Goal: Find specific page/section: Find specific page/section

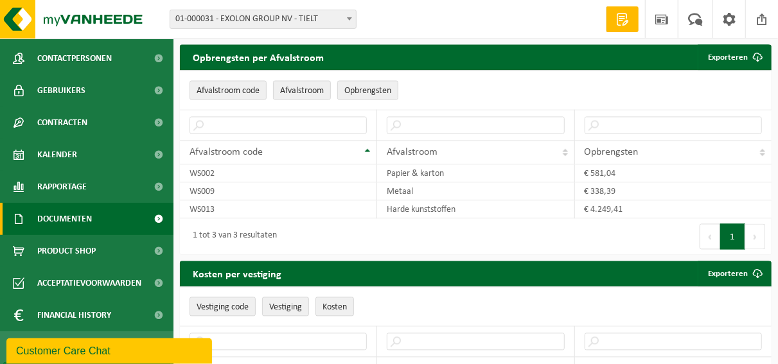
scroll to position [118, 0]
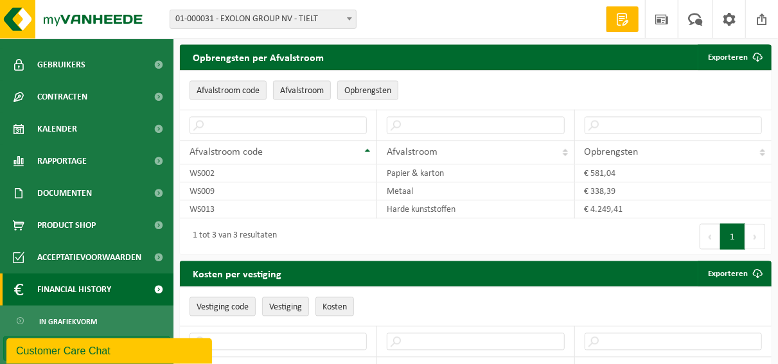
click at [76, 293] on span "Financial History" at bounding box center [74, 290] width 74 height 32
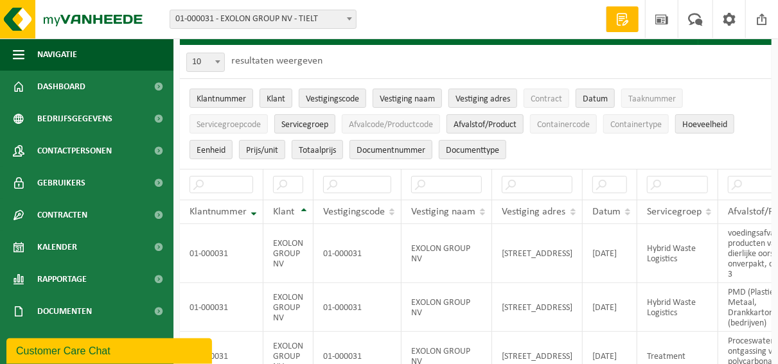
scroll to position [59, 0]
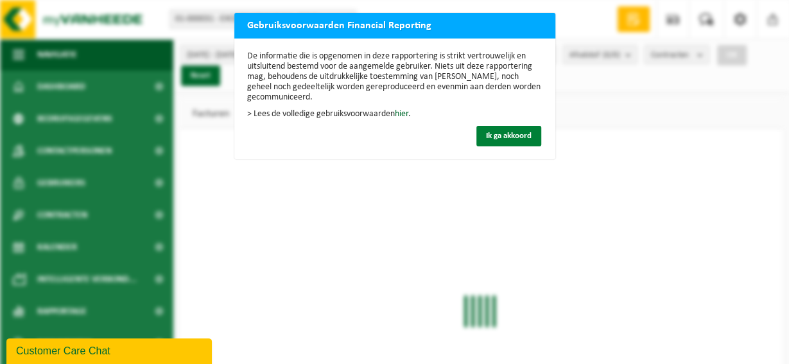
click at [500, 134] on span "Ik ga akkoord" at bounding box center [509, 136] width 46 height 8
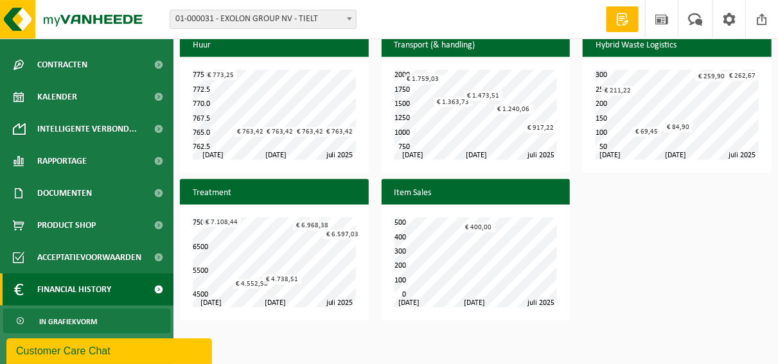
scroll to position [636, 0]
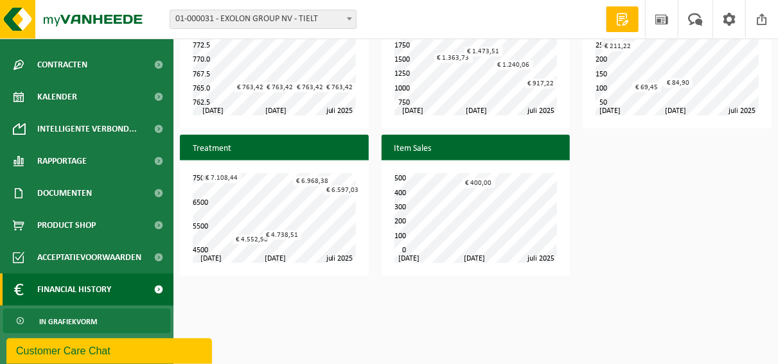
click at [125, 322] on link "In grafiekvorm" at bounding box center [86, 321] width 167 height 24
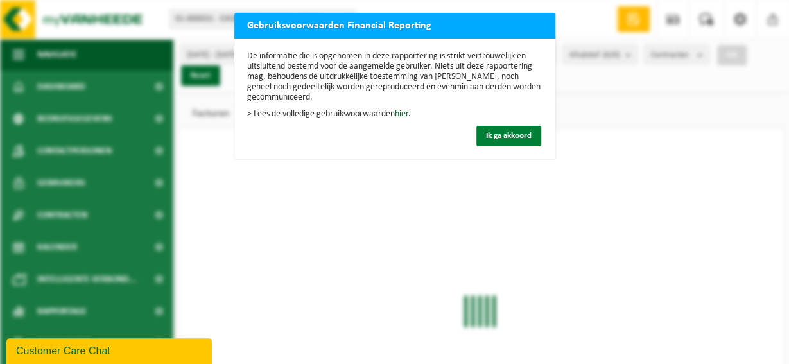
click at [512, 139] on span "Ik ga akkoord" at bounding box center [509, 136] width 46 height 8
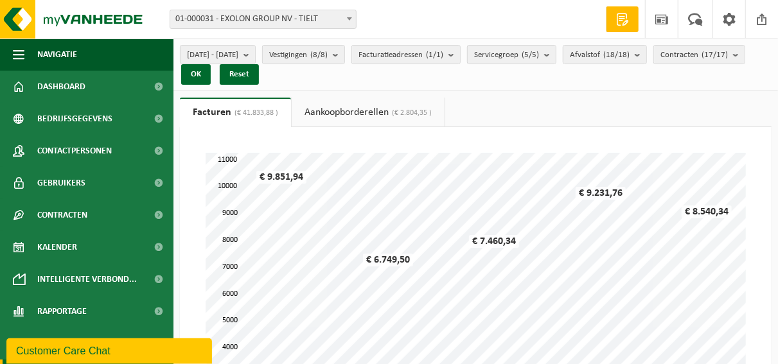
scroll to position [150, 0]
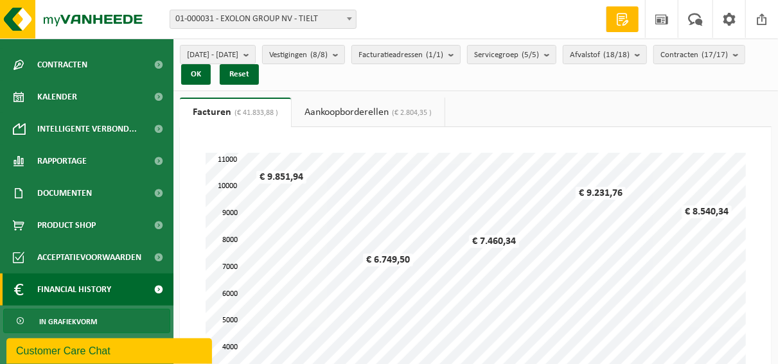
drag, startPoint x: 146, startPoint y: 346, endPoint x: 209, endPoint y: 355, distance: 63.6
click at [209, 355] on button "Customer Care Chat" at bounding box center [108, 351] width 205 height 26
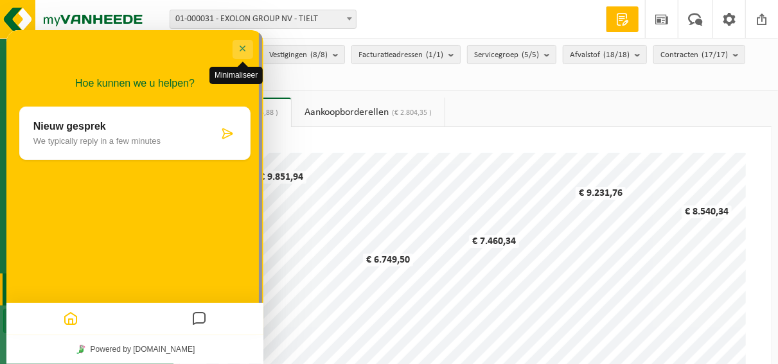
click at [241, 46] on button "Minimaliseer" at bounding box center [242, 48] width 21 height 19
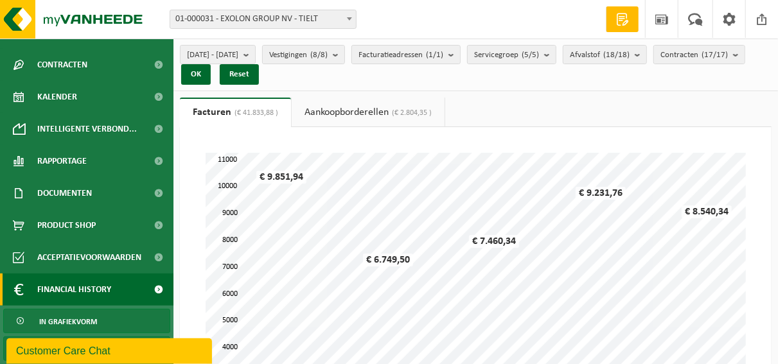
click at [3, 345] on link "In lijstvorm" at bounding box center [86, 348] width 167 height 24
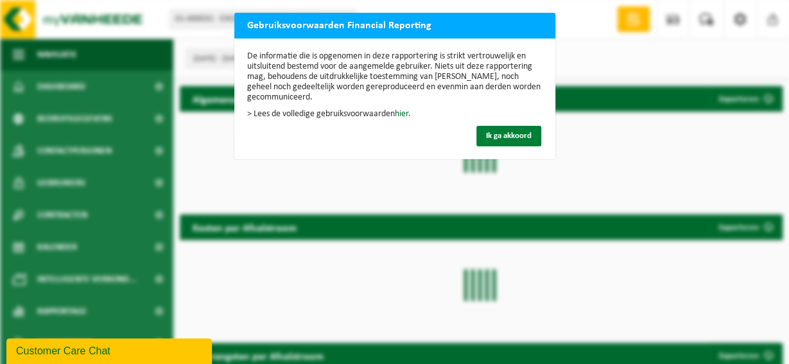
click at [514, 130] on button "Ik ga akkoord" at bounding box center [508, 136] width 65 height 21
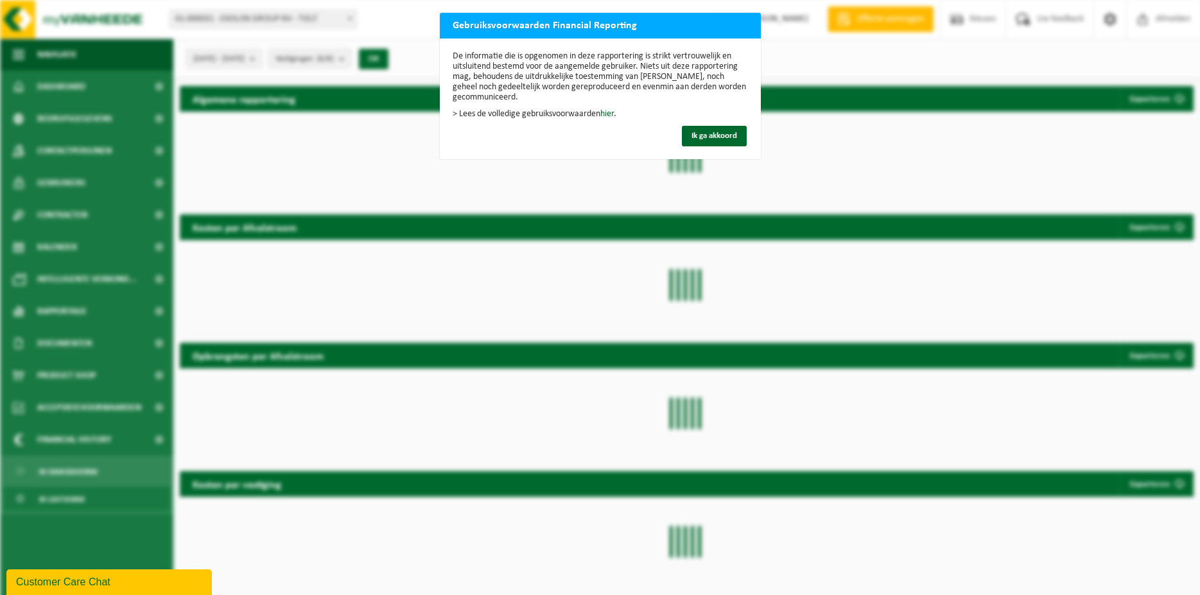
drag, startPoint x: 700, startPoint y: 139, endPoint x: 365, endPoint y: 80, distance: 340.4
click at [696, 135] on span "Ik ga akkoord" at bounding box center [714, 136] width 46 height 8
